Goal: Information Seeking & Learning: Find specific fact

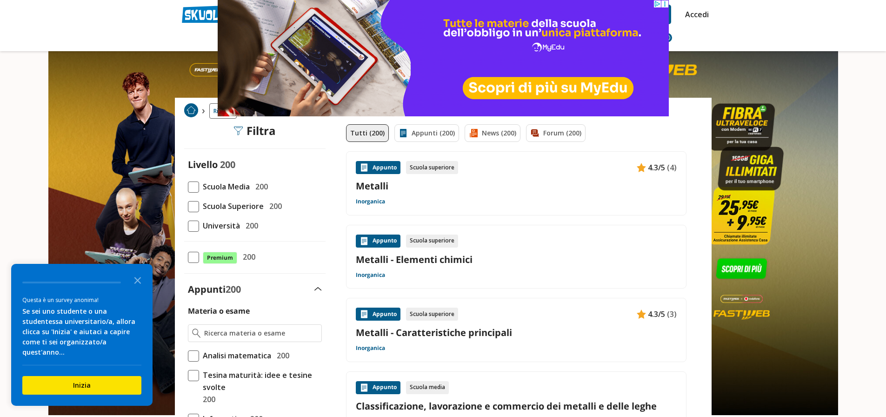
click at [377, 189] on link "Metalli" at bounding box center [516, 186] width 321 height 13
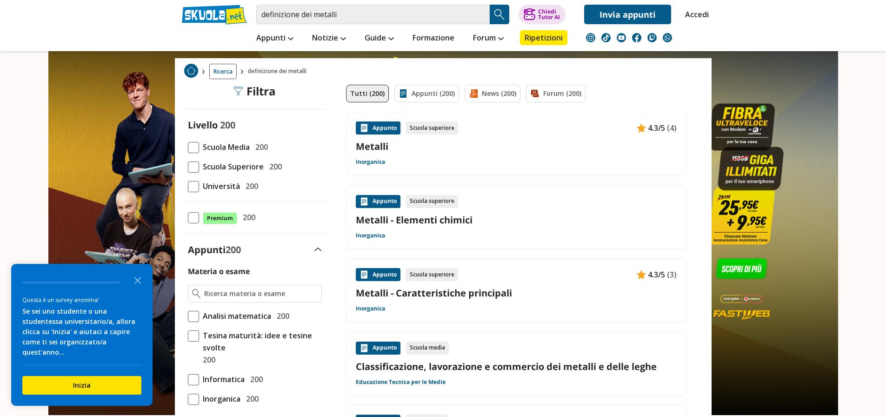
scroll to position [168, 0]
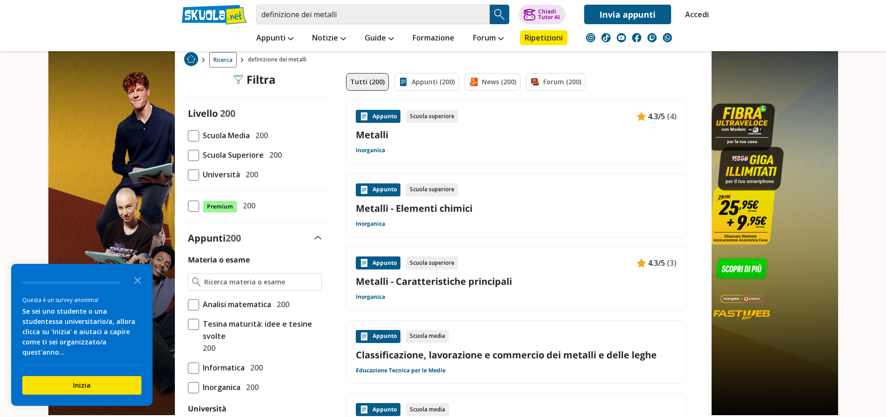
click at [383, 128] on link "Metalli" at bounding box center [516, 134] width 321 height 13
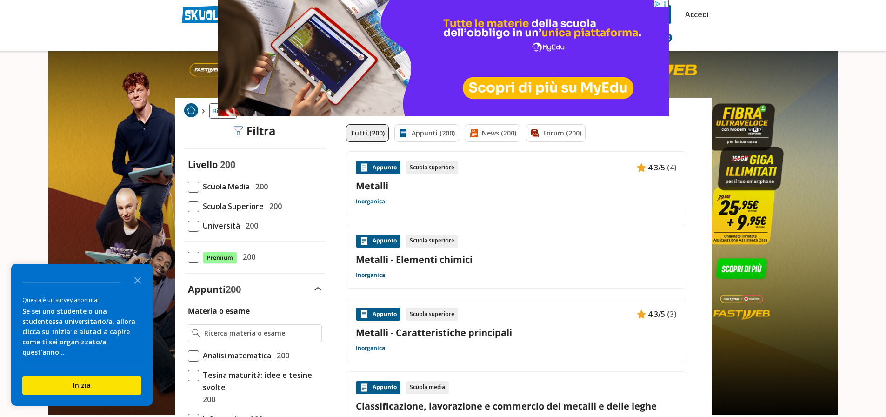
click at [365, 184] on link "Metalli" at bounding box center [516, 186] width 321 height 13
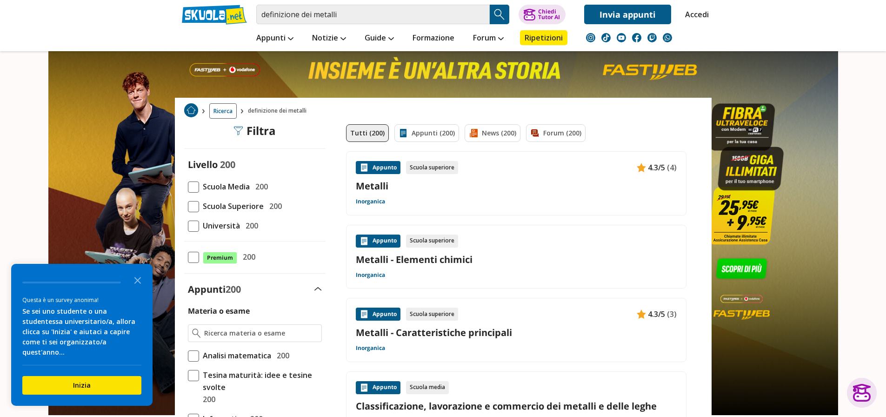
click at [363, 185] on link "Metalli" at bounding box center [516, 186] width 321 height 13
